Goal: Transaction & Acquisition: Purchase product/service

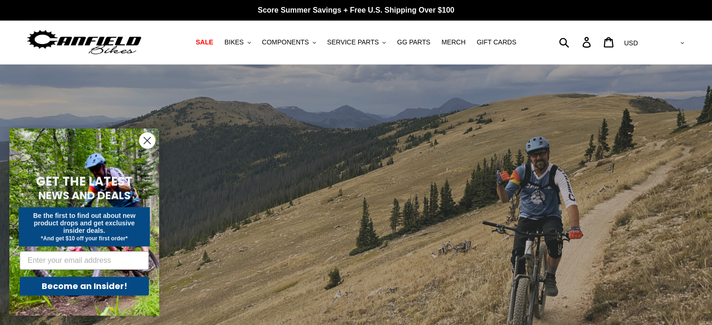
click at [146, 140] on icon "Close dialog" at bounding box center [147, 141] width 7 height 7
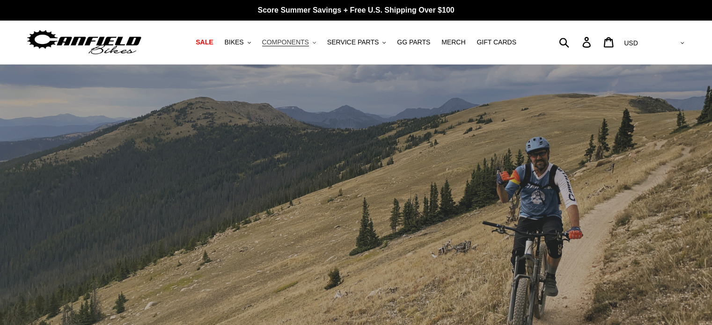
click at [285, 46] on span "COMPONENTS" at bounding box center [285, 42] width 47 height 8
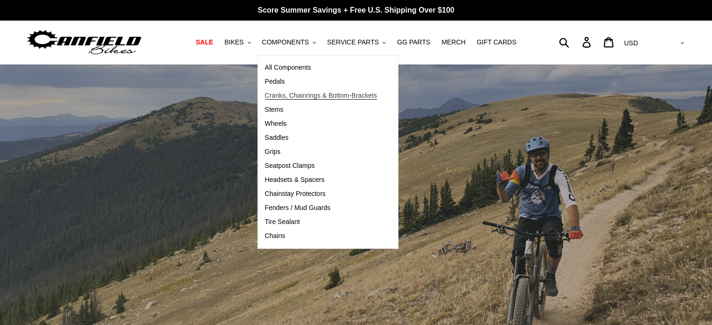
click at [307, 96] on span "Cranks, Chainrings & Bottom-Brackets" at bounding box center [321, 96] width 112 height 8
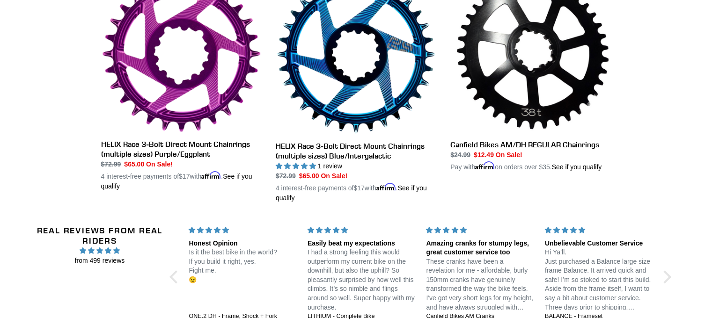
scroll to position [805, 0]
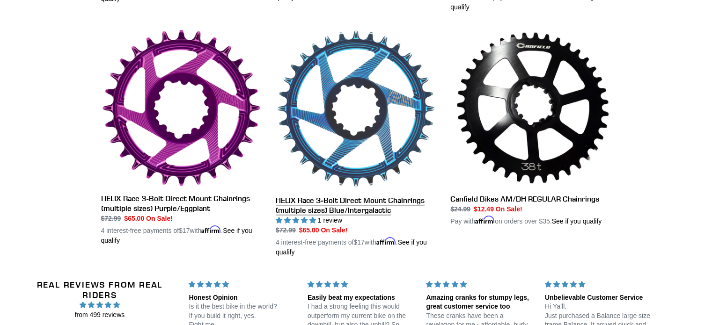
click at [307, 96] on link "HELIX Race 3-Bolt Direct Mount Chainrings (multiple sizes) Blue/Intergalactic" at bounding box center [356, 143] width 161 height 229
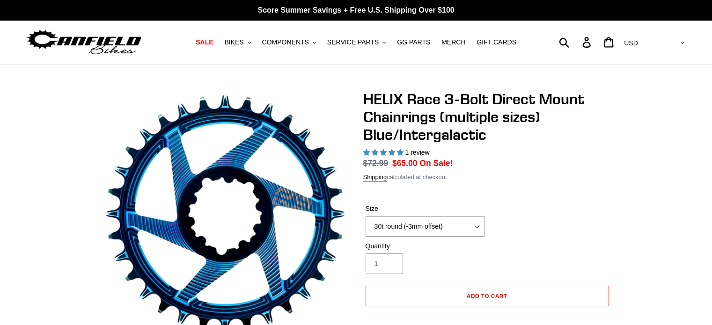
select select "highest-rating"
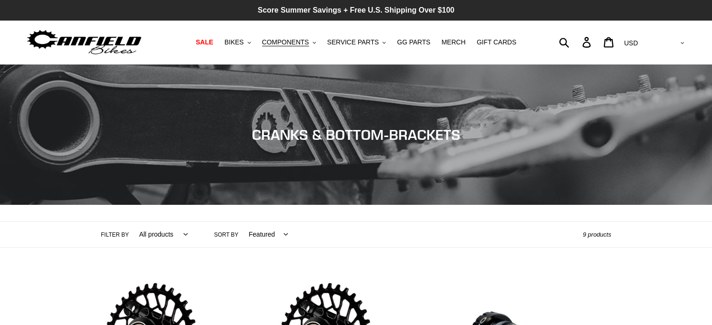
click at [354, 11] on p "Score Summer Savings + Free U.S. Shipping Over $100" at bounding box center [356, 10] width 712 height 21
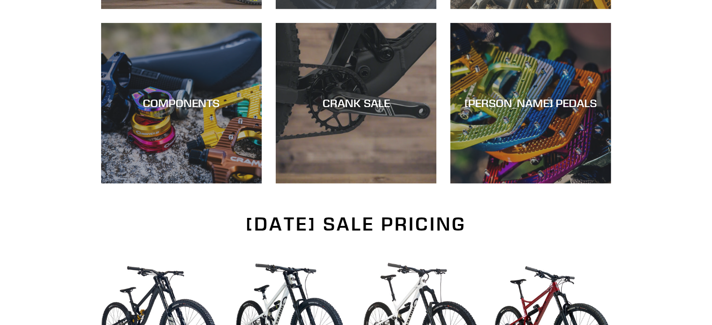
scroll to position [426, 0]
